Goal: Find specific page/section: Find specific page/section

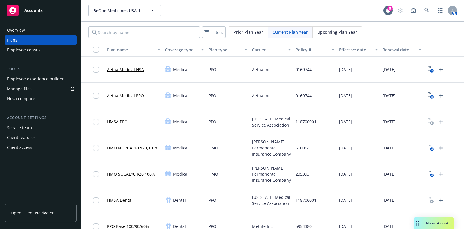
click at [336, 30] on span "Upcoming Plan Year" at bounding box center [337, 32] width 40 height 6
